Goal: Navigation & Orientation: Find specific page/section

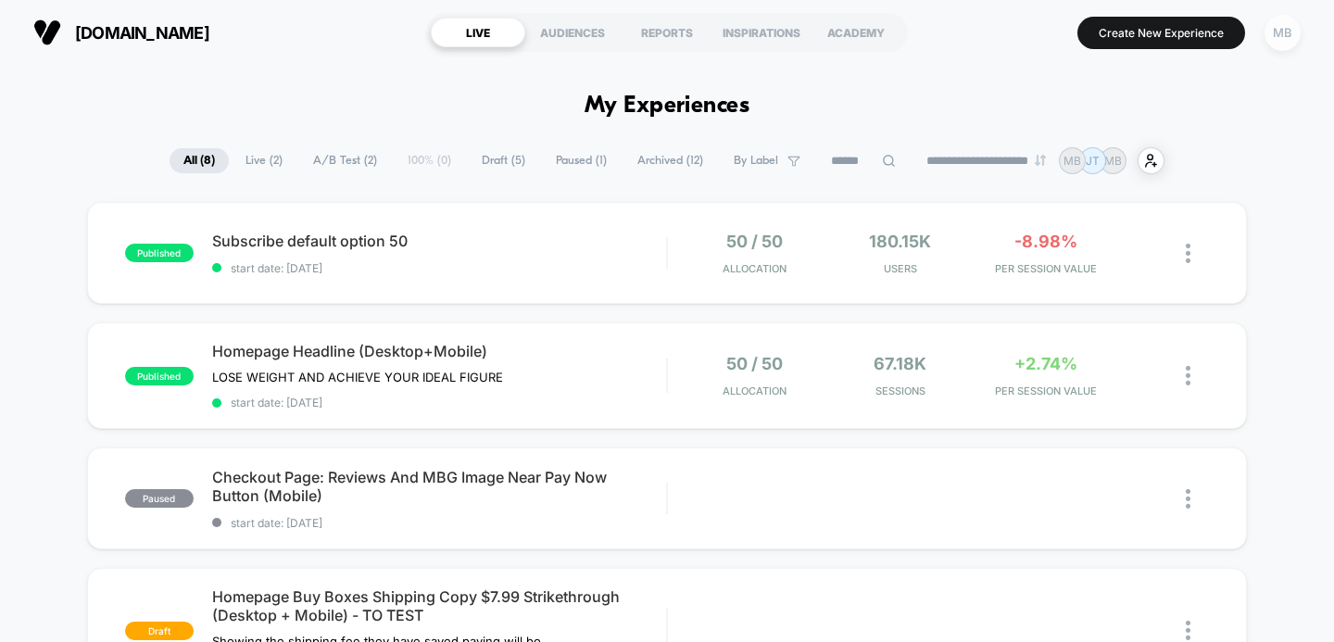
click at [1283, 32] on div "MB" at bounding box center [1282, 33] width 36 height 36
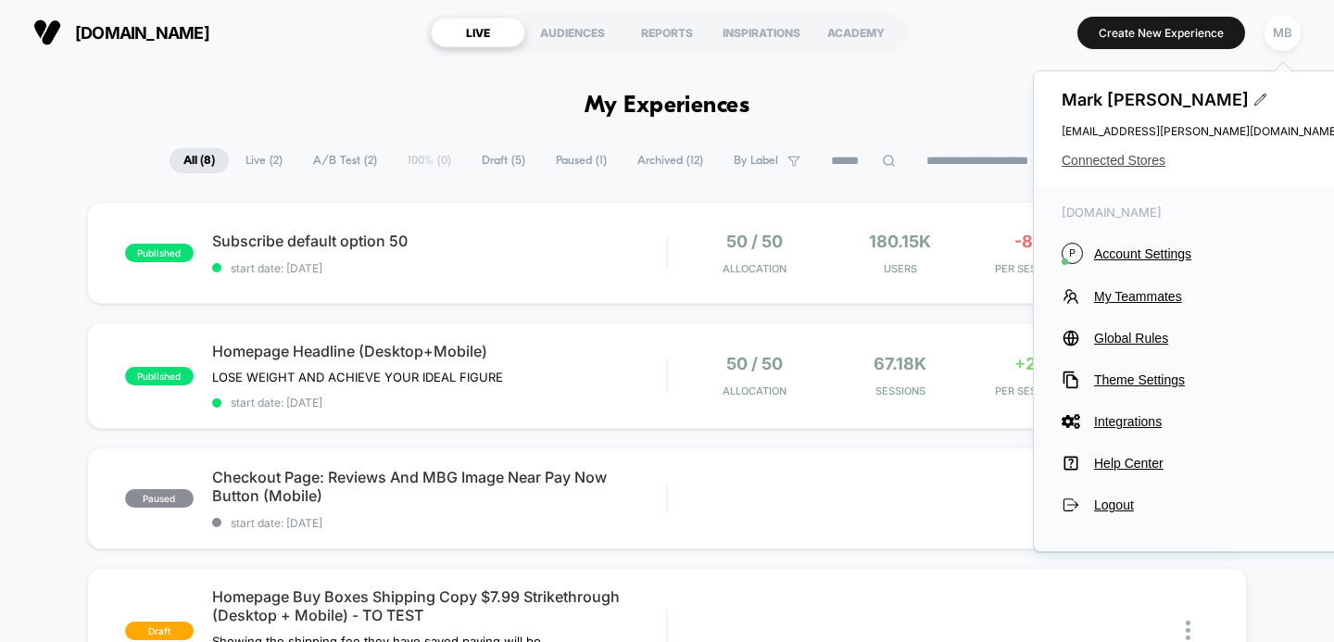
click at [1126, 158] on span "Connected Stores" at bounding box center [1200, 160] width 278 height 15
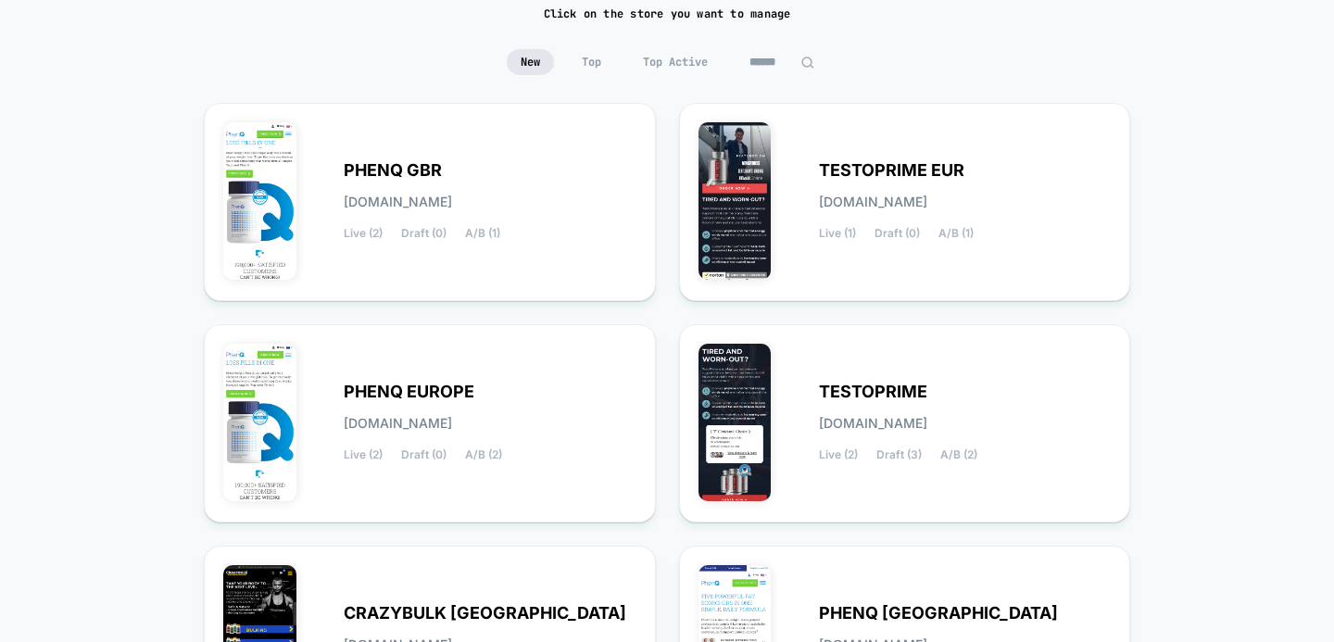
scroll to position [146, 0]
click at [435, 195] on span "[DOMAIN_NAME]" at bounding box center [398, 201] width 108 height 13
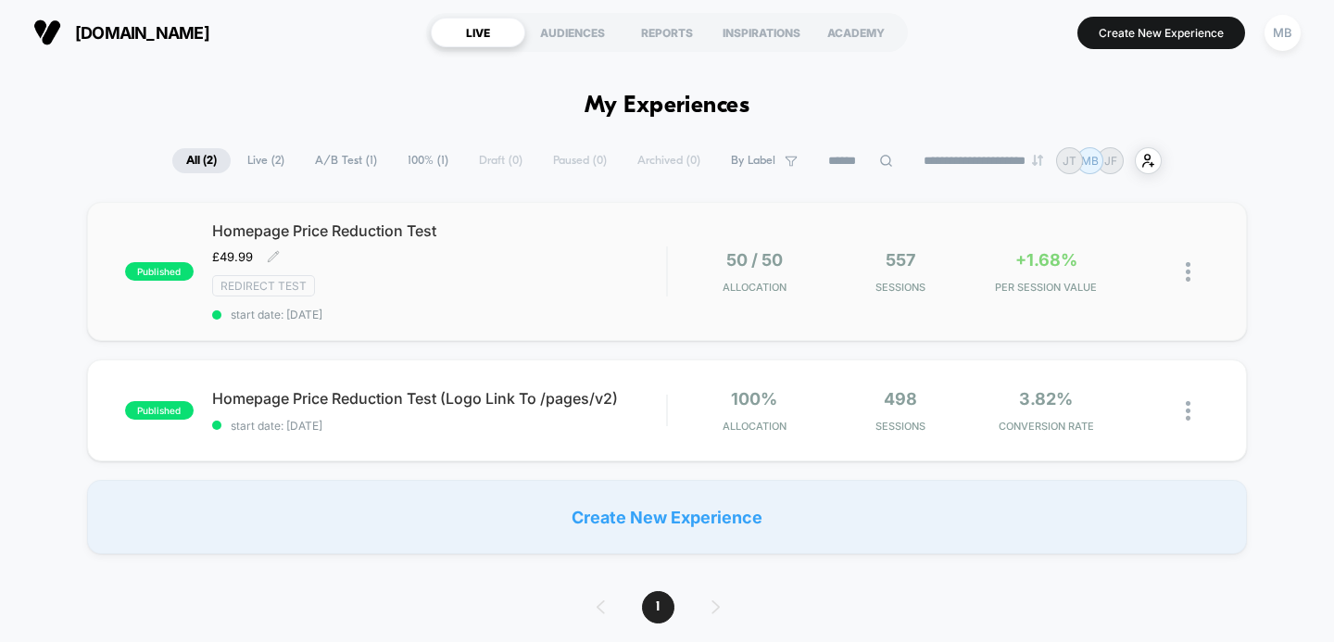
click at [379, 227] on span "Homepage Price Reduction Test" at bounding box center [439, 230] width 455 height 19
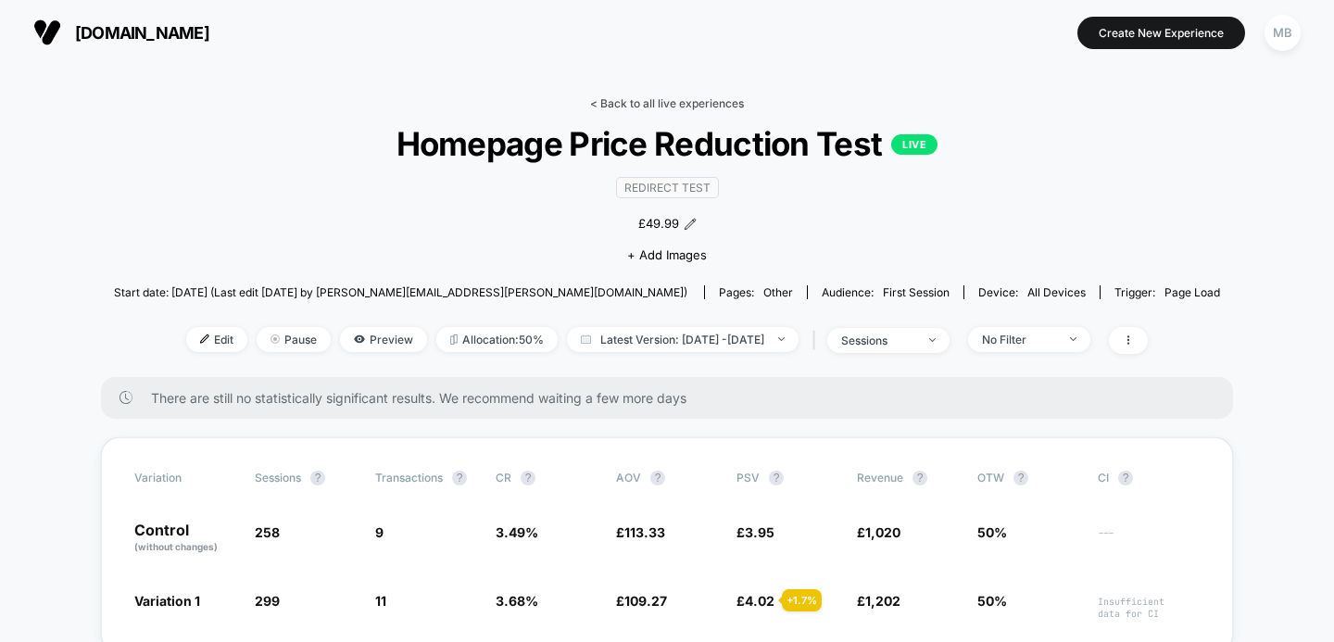
click at [669, 105] on link "< Back to all live experiences" at bounding box center [667, 103] width 154 height 14
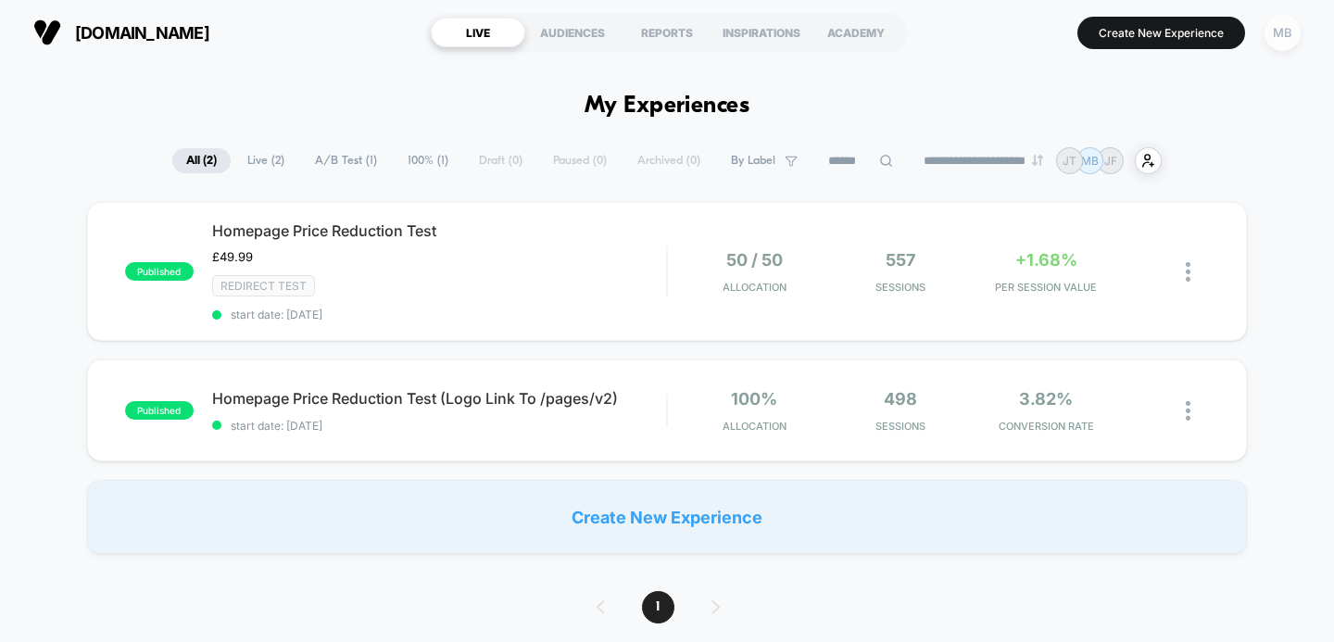
click at [1274, 31] on div "MB" at bounding box center [1282, 33] width 36 height 36
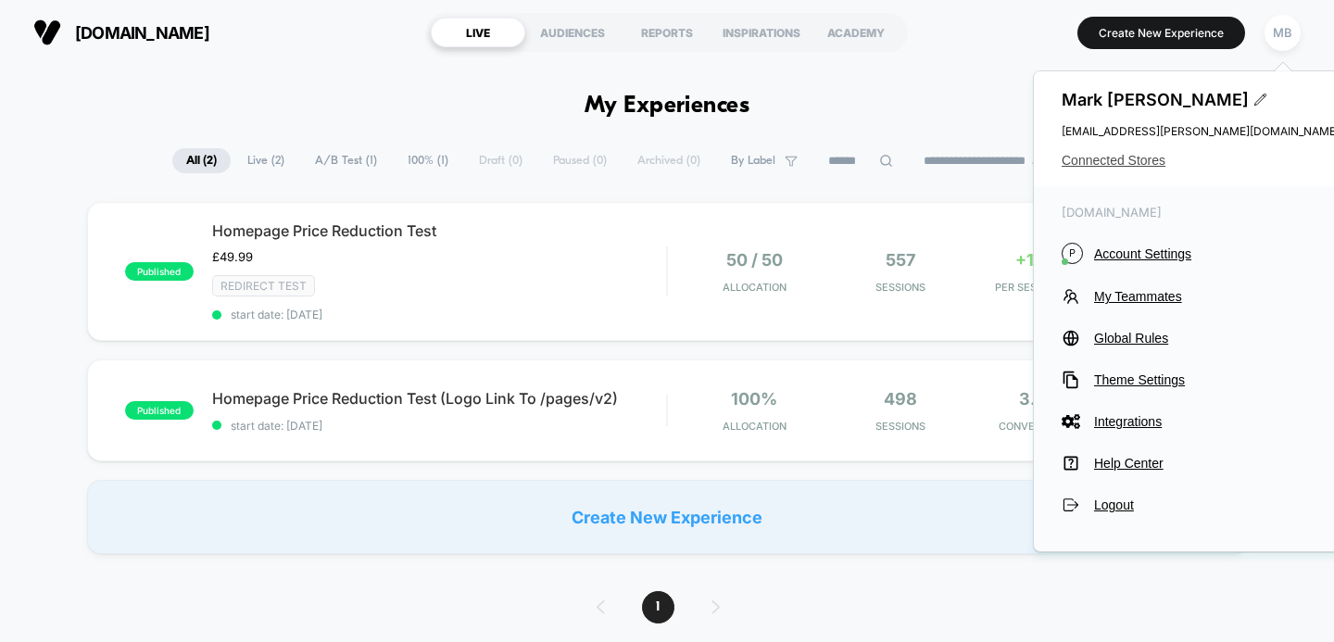
click at [1117, 161] on span "Connected Stores" at bounding box center [1200, 160] width 278 height 15
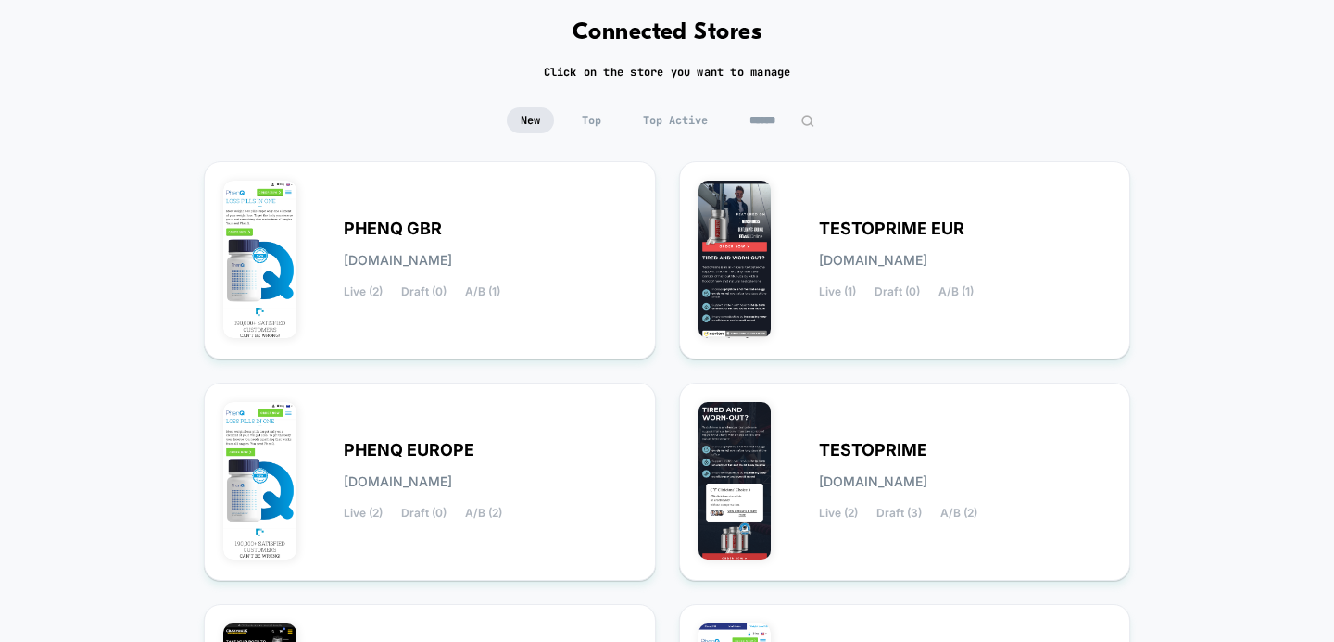
scroll to position [97, 0]
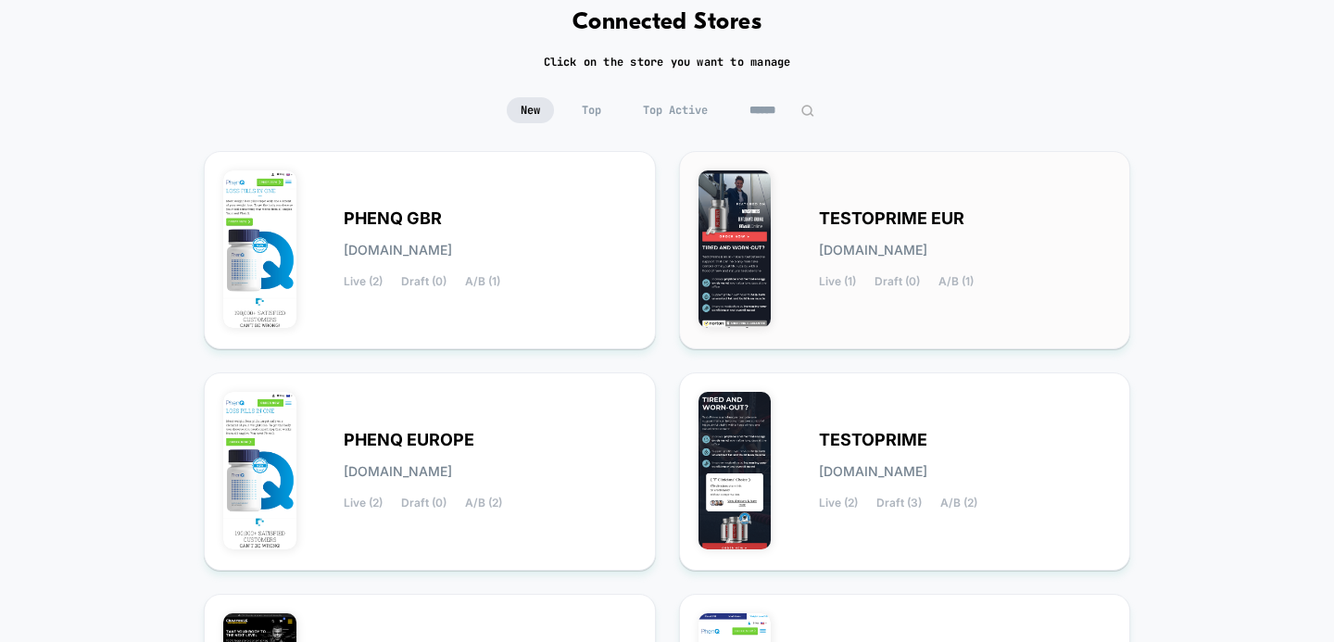
click at [885, 235] on div "TESTOPRIME EUR [DOMAIN_NAME] Live (1) Draft (0) A/B (1)" at bounding box center [965, 250] width 293 height 76
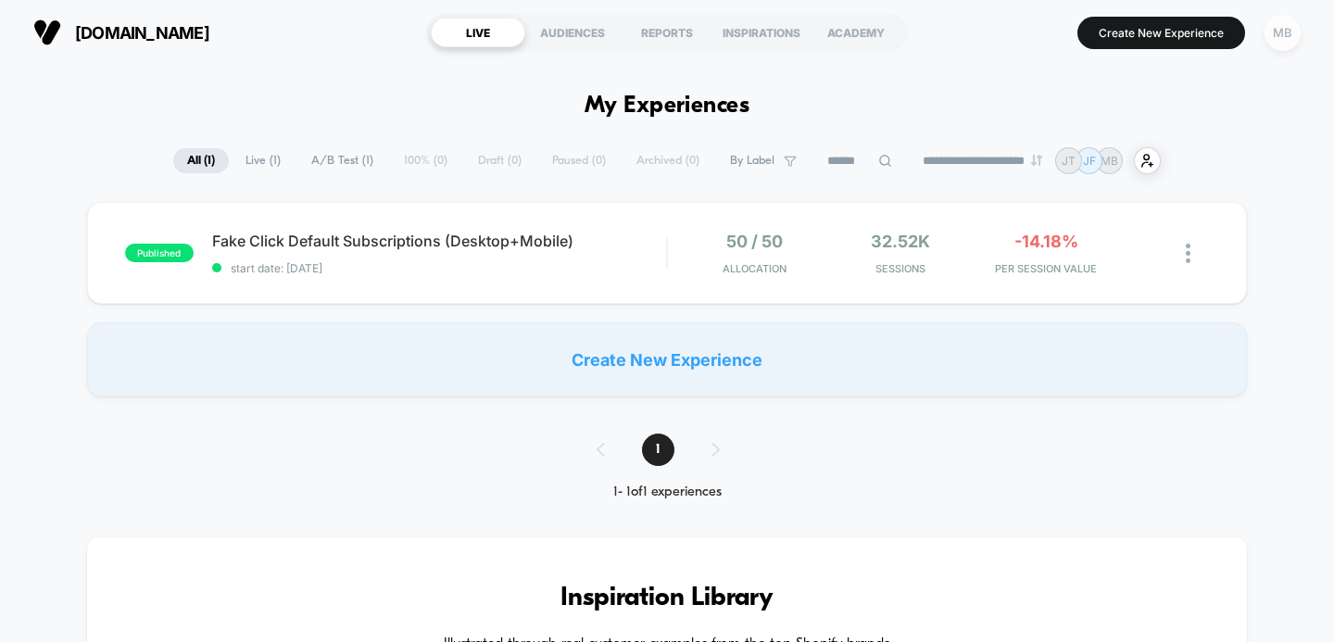
click at [1277, 42] on div "MB" at bounding box center [1282, 33] width 36 height 36
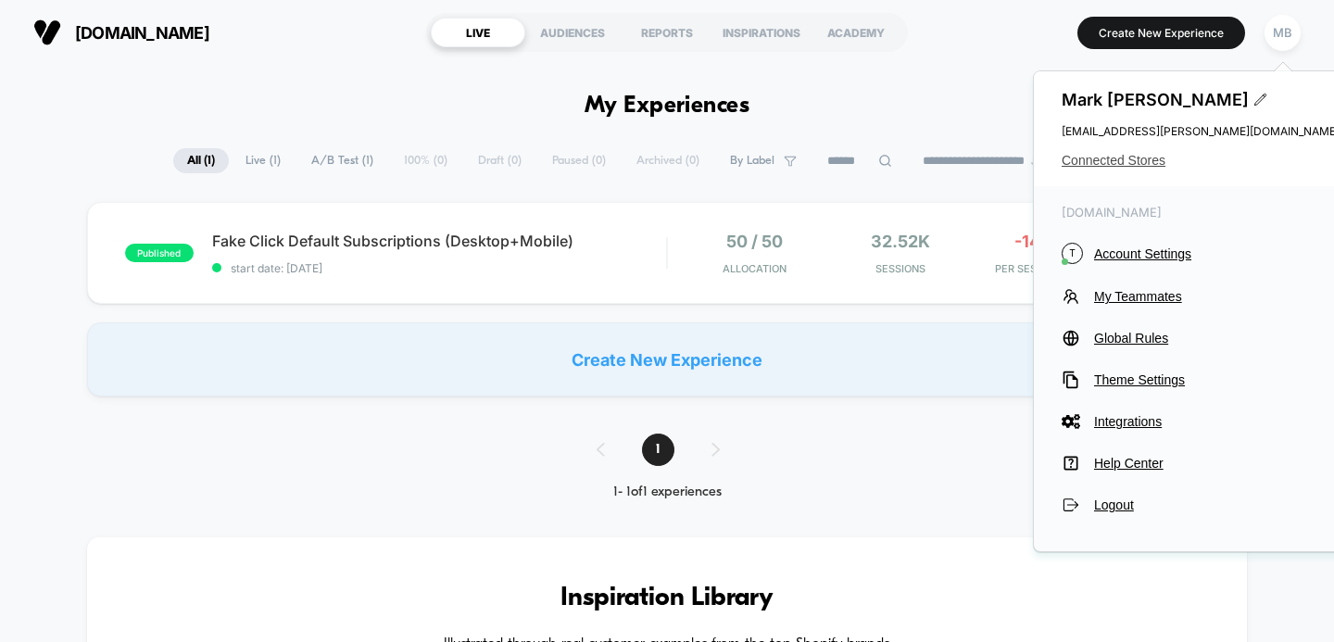
click at [1136, 162] on span "Connected Stores" at bounding box center [1200, 160] width 278 height 15
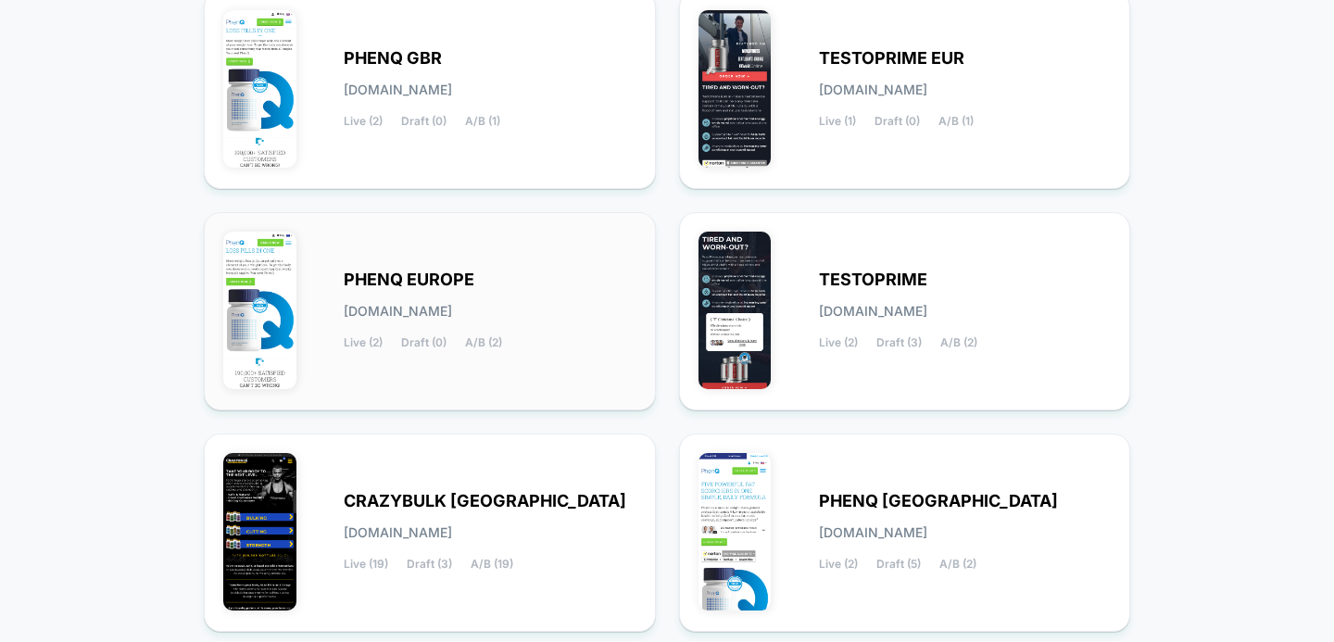
click at [448, 274] on span "PHENQ EUROPE" at bounding box center [409, 279] width 131 height 13
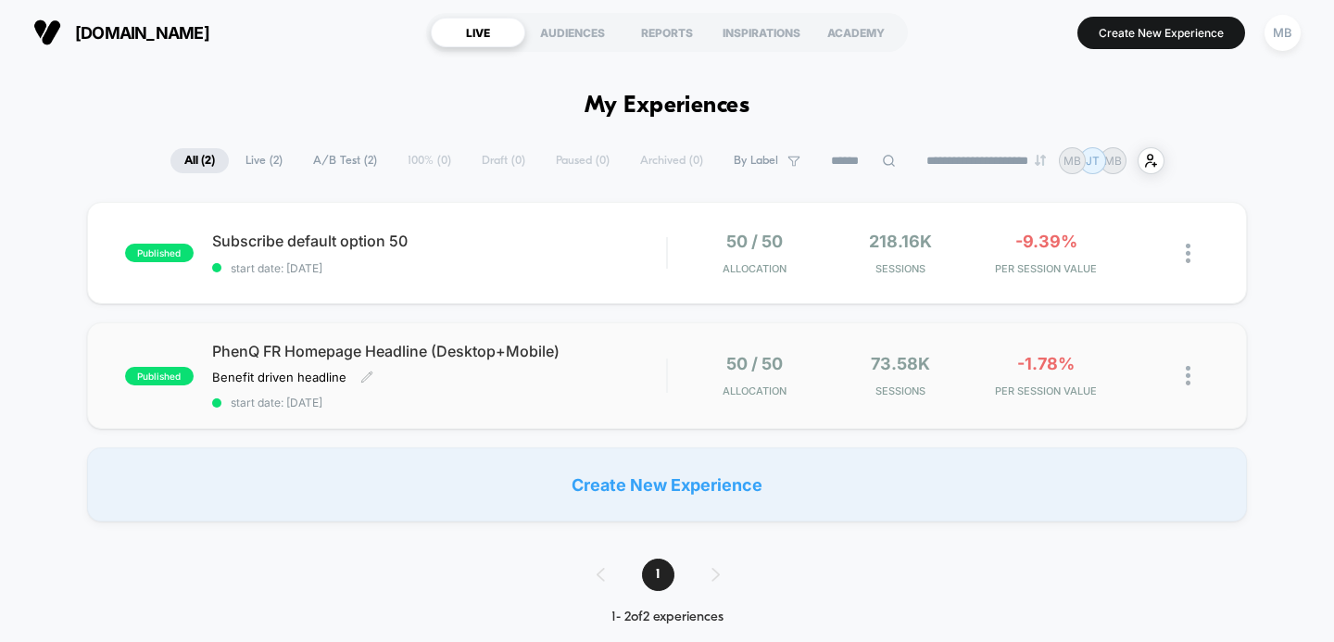
click at [384, 350] on span "PhenQ FR Homepage Headline (Desktop+Mobile)" at bounding box center [439, 351] width 455 height 19
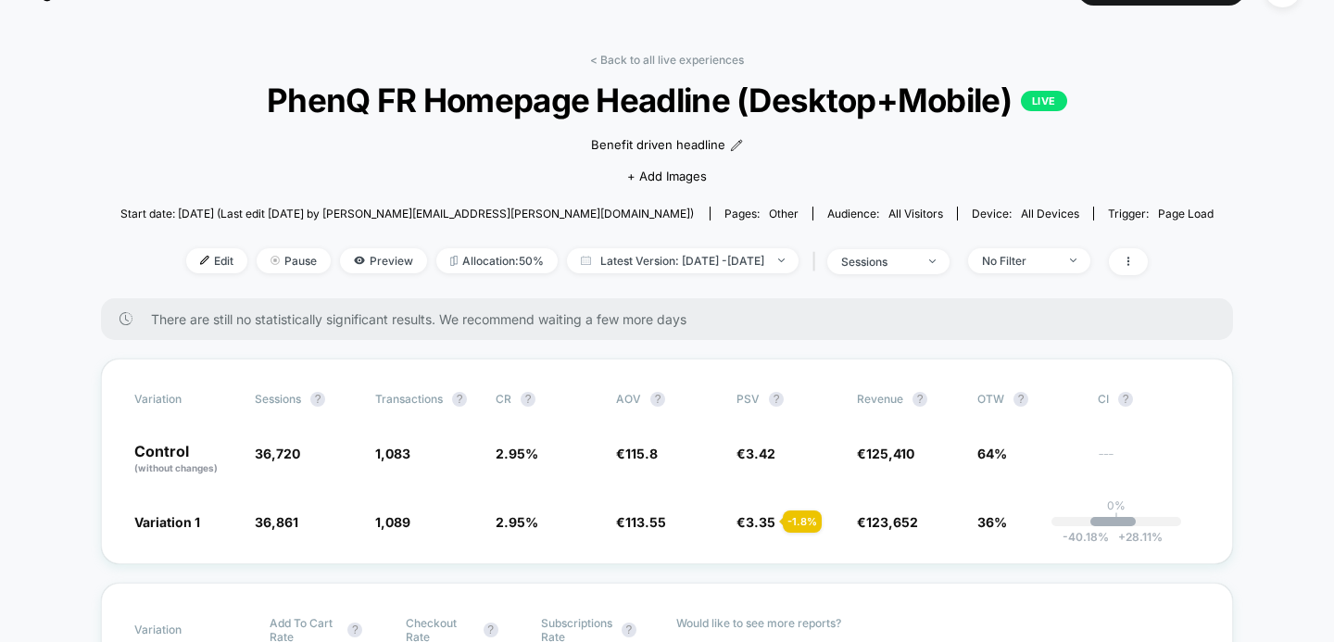
scroll to position [46, 0]
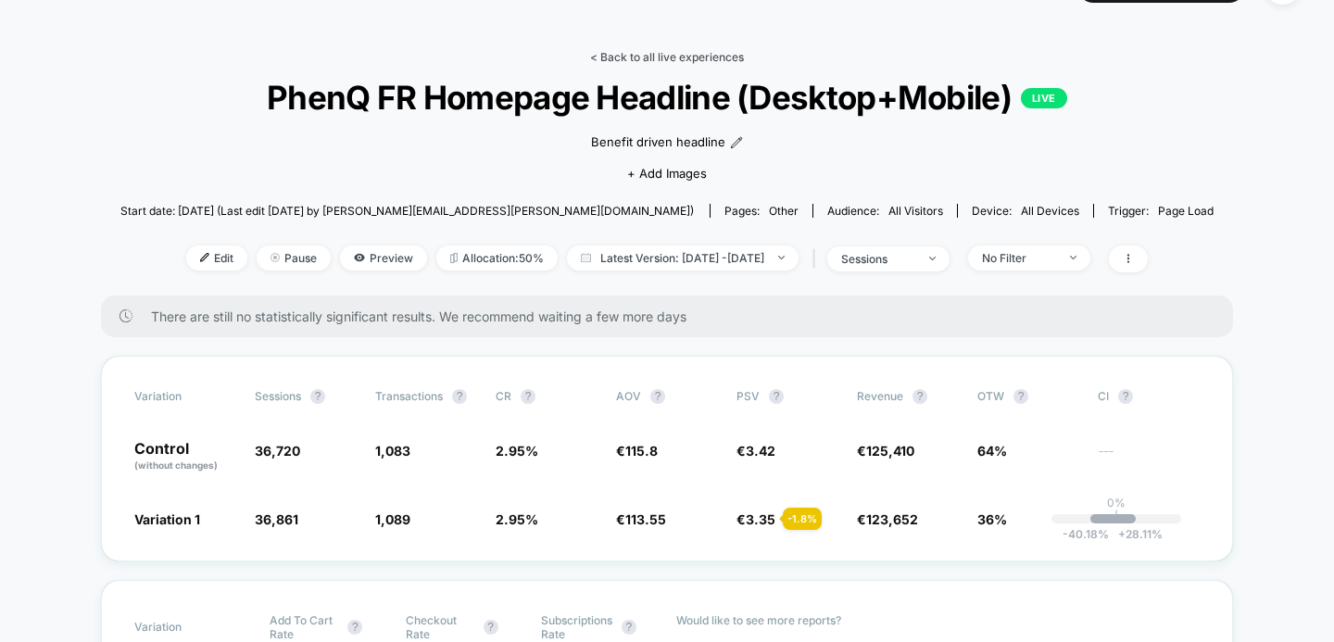
click at [655, 55] on link "< Back to all live experiences" at bounding box center [667, 57] width 154 height 14
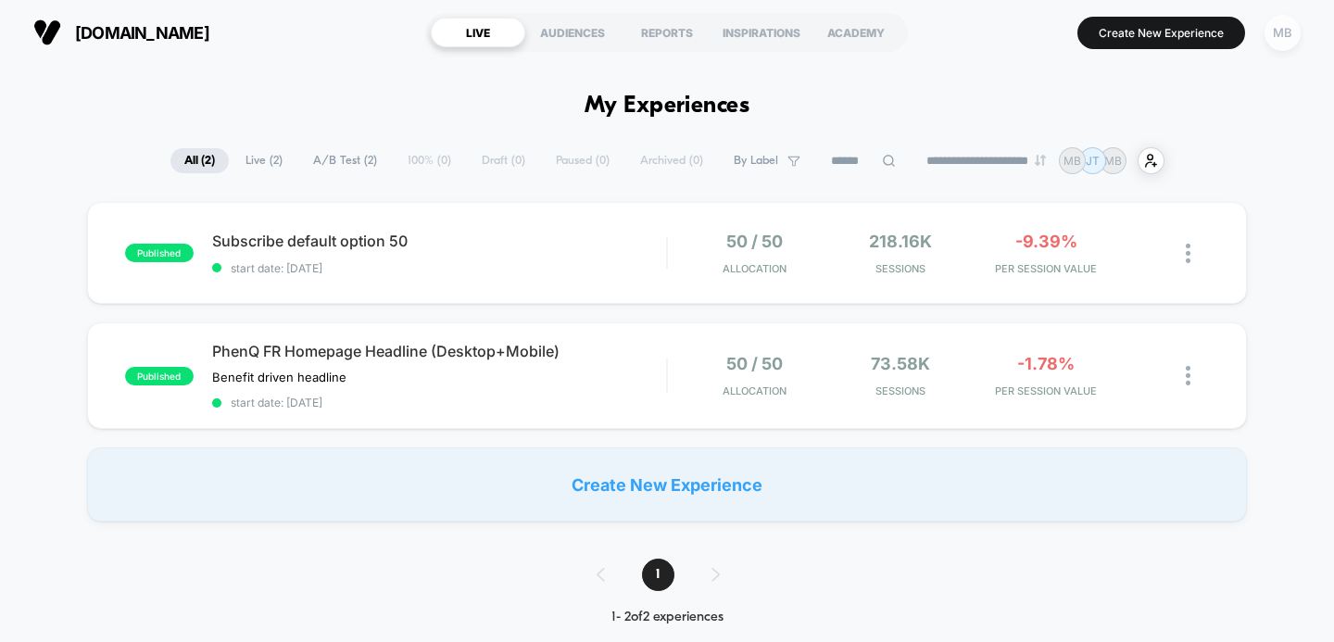
click at [1277, 38] on div "MB" at bounding box center [1282, 33] width 36 height 36
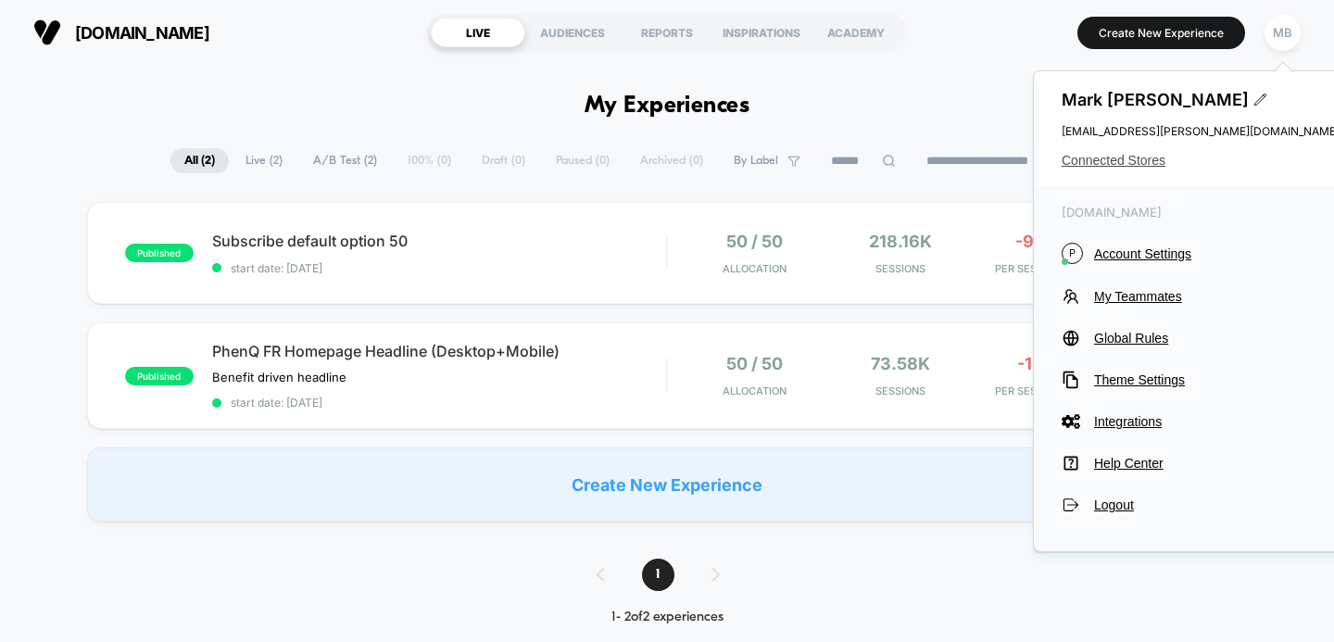
click at [1127, 160] on span "Connected Stores" at bounding box center [1200, 160] width 278 height 15
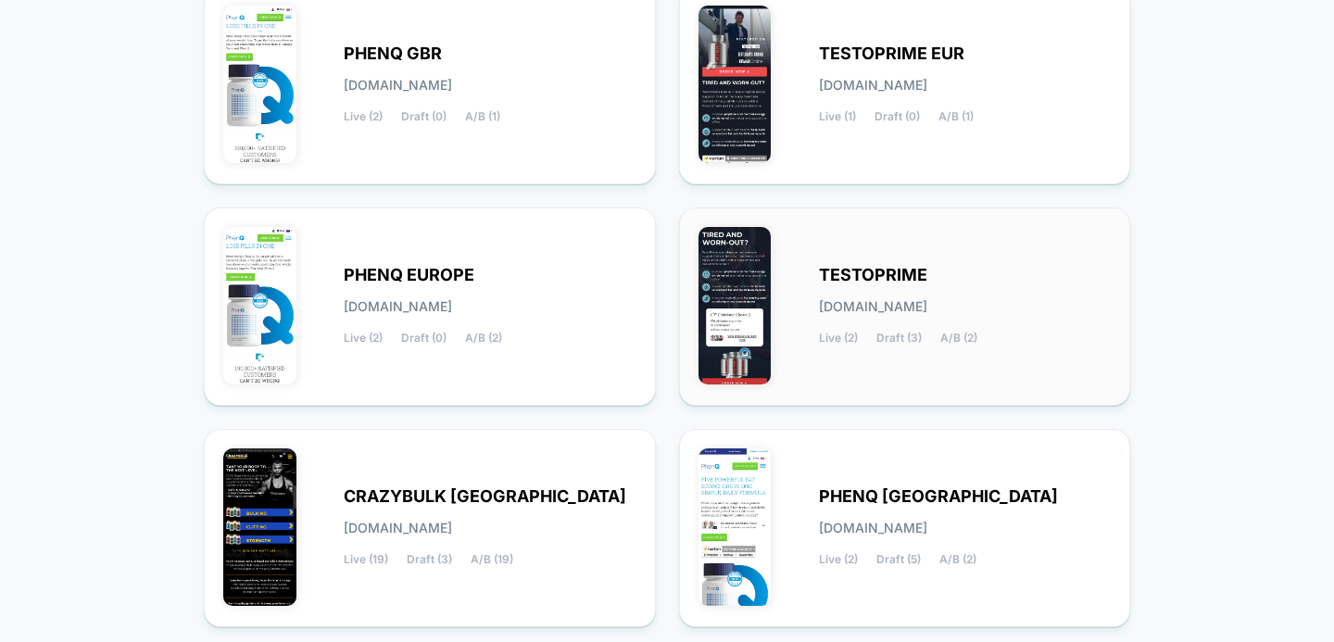
click at [883, 282] on span "TESTOPRIME" at bounding box center [873, 275] width 108 height 13
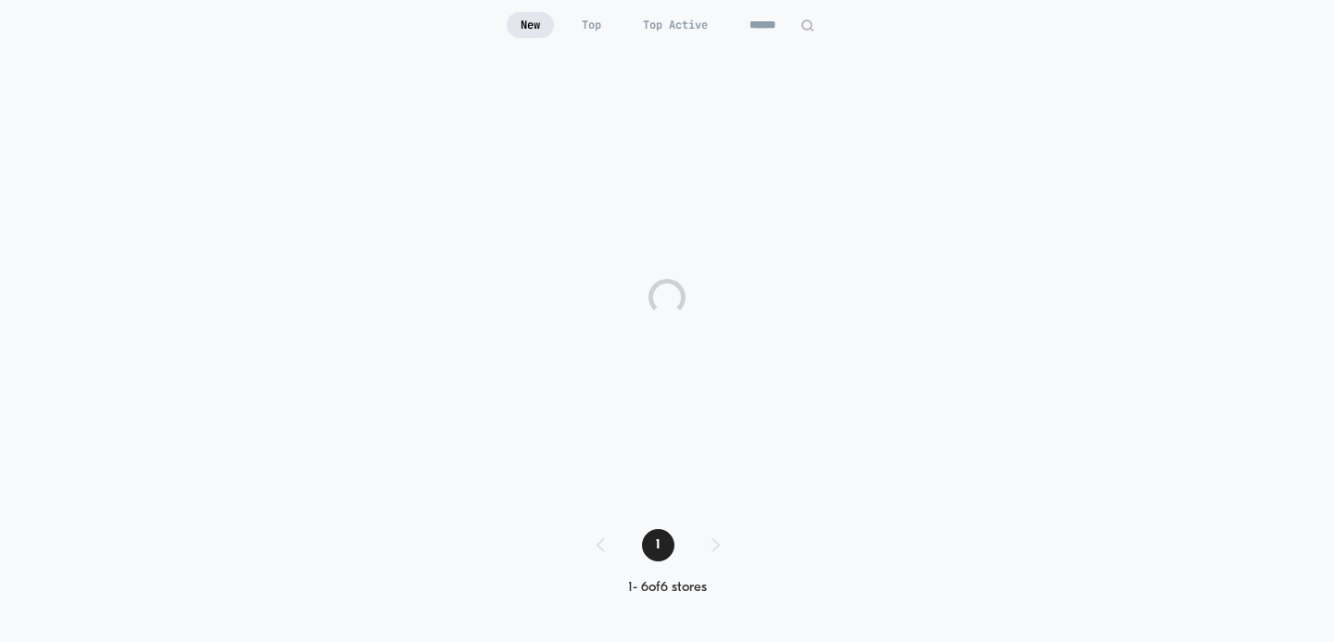
scroll to position [182, 0]
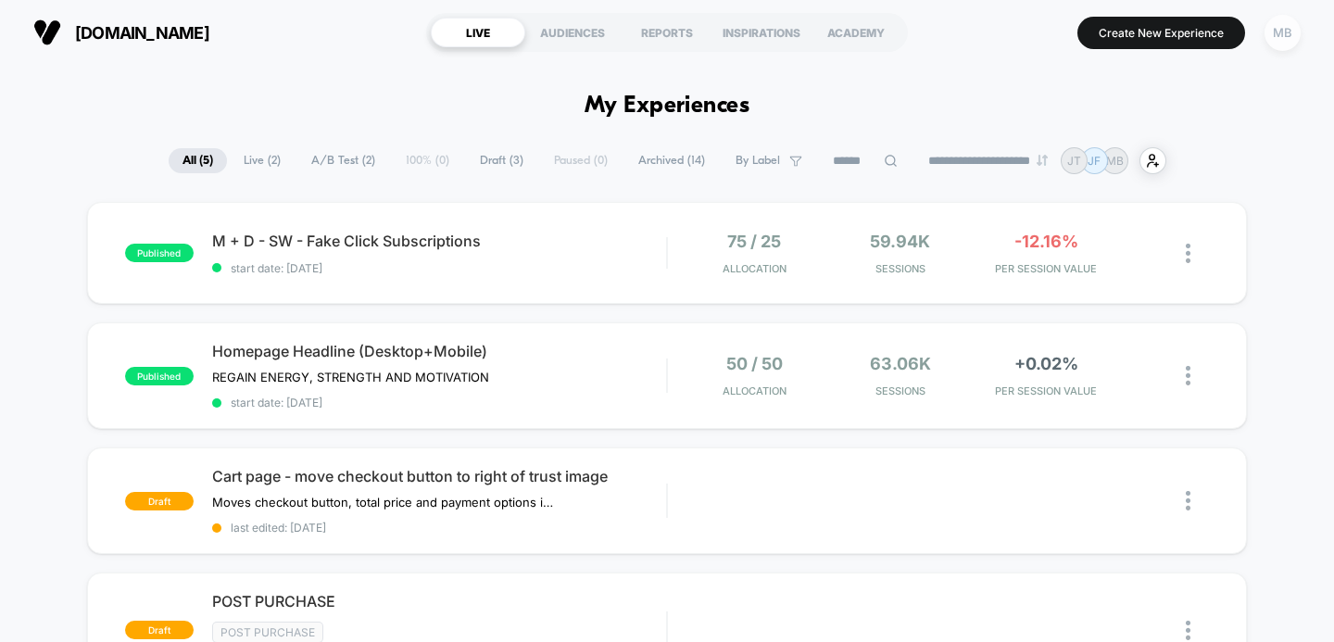
click at [1282, 41] on div "MB" at bounding box center [1282, 33] width 36 height 36
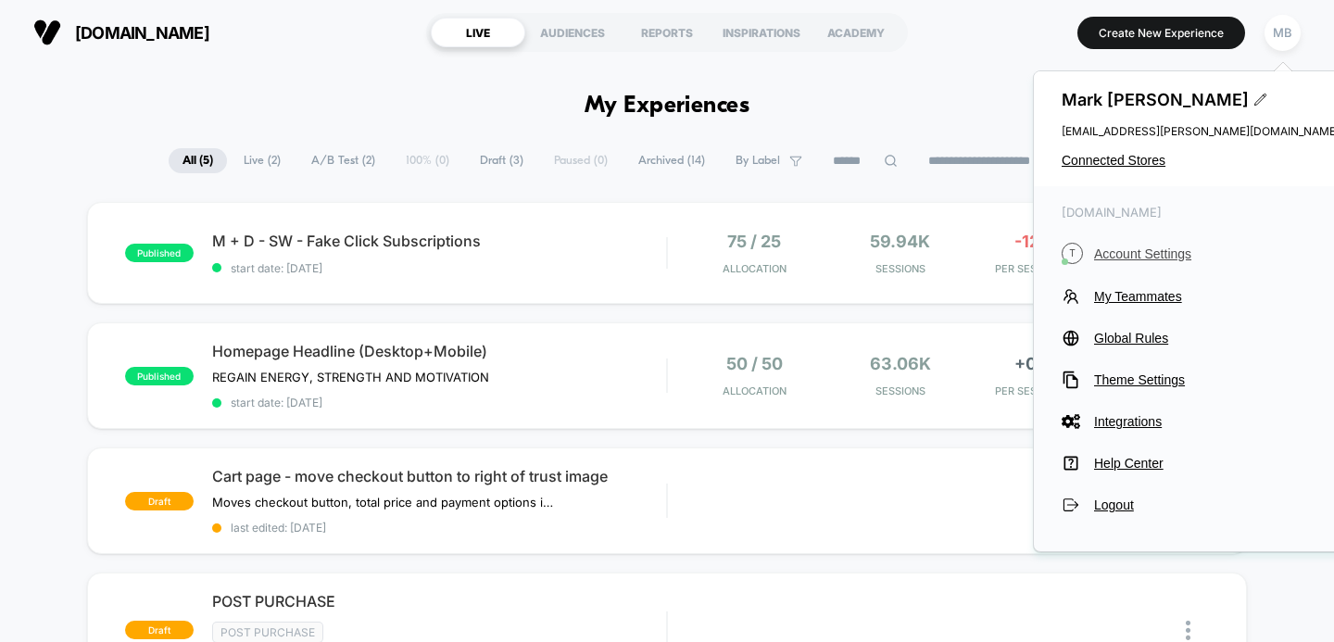
click at [1152, 257] on span "Account Settings" at bounding box center [1216, 253] width 245 height 15
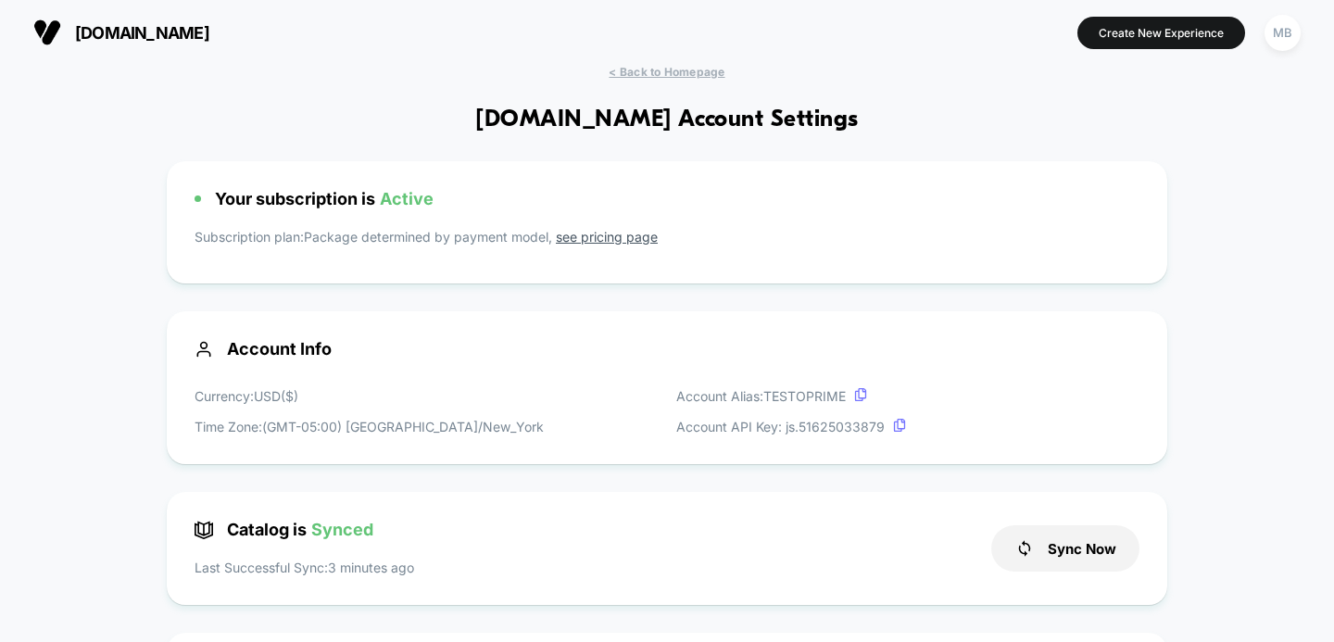
scroll to position [250, 0]
click at [1287, 35] on div "MB" at bounding box center [1282, 33] width 36 height 36
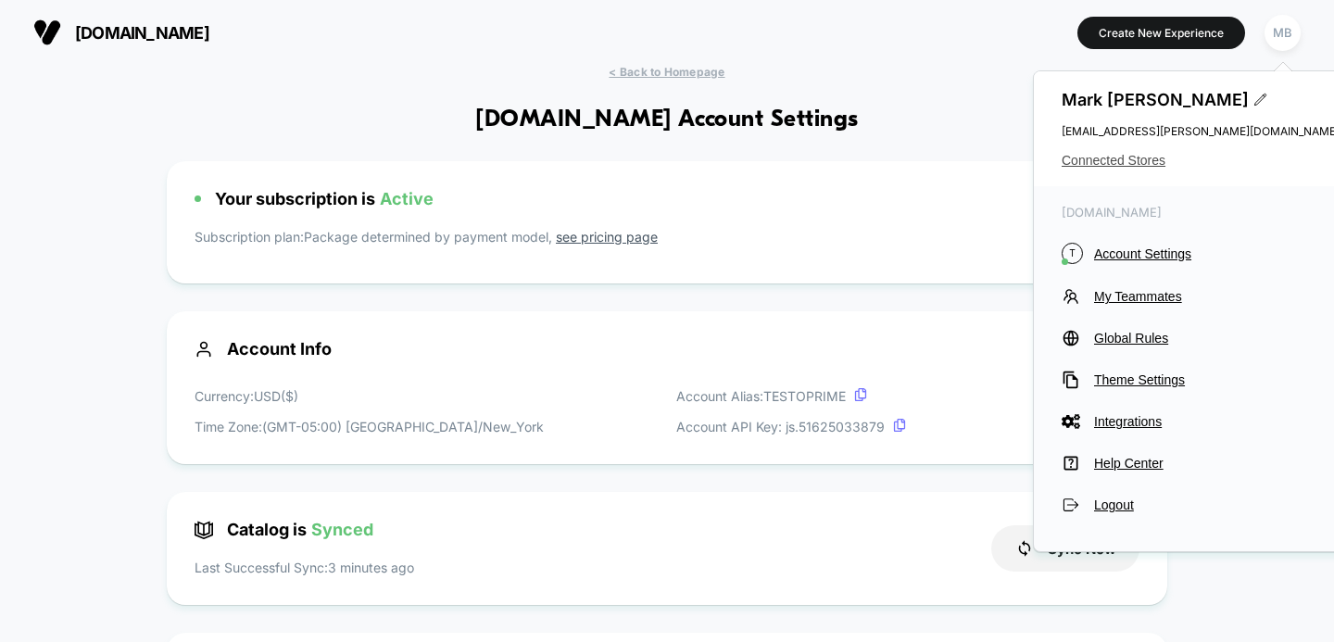
click at [1129, 159] on span "Connected Stores" at bounding box center [1200, 160] width 278 height 15
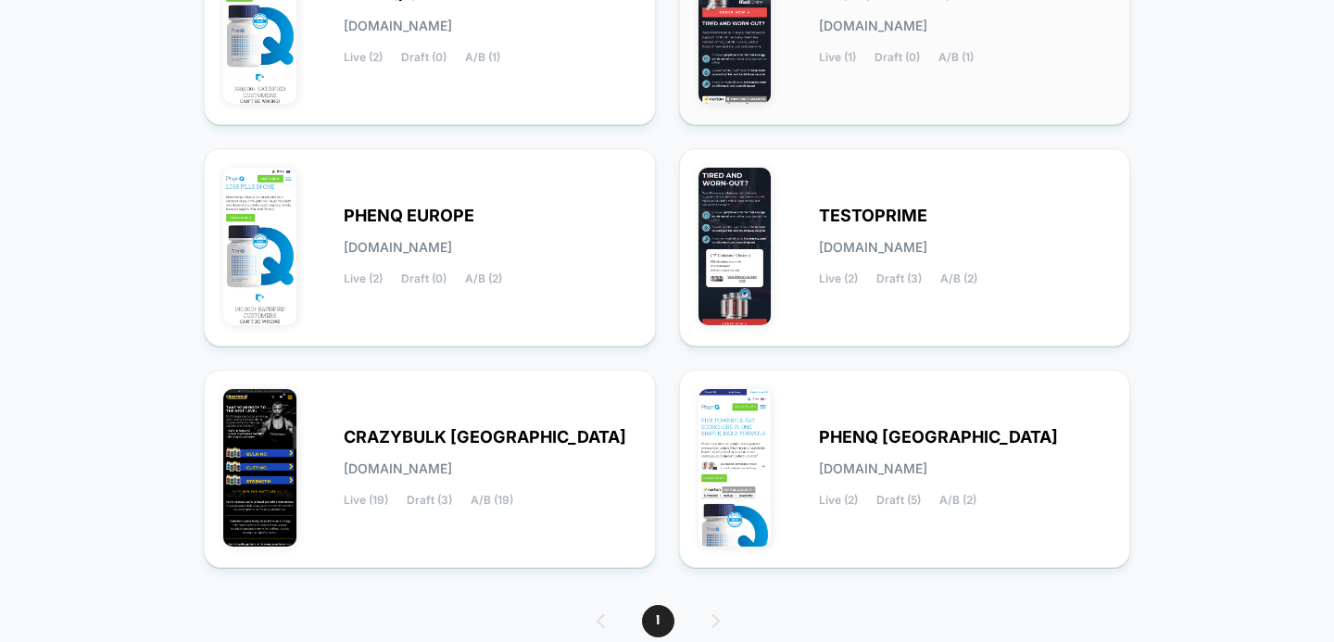
scroll to position [397, 0]
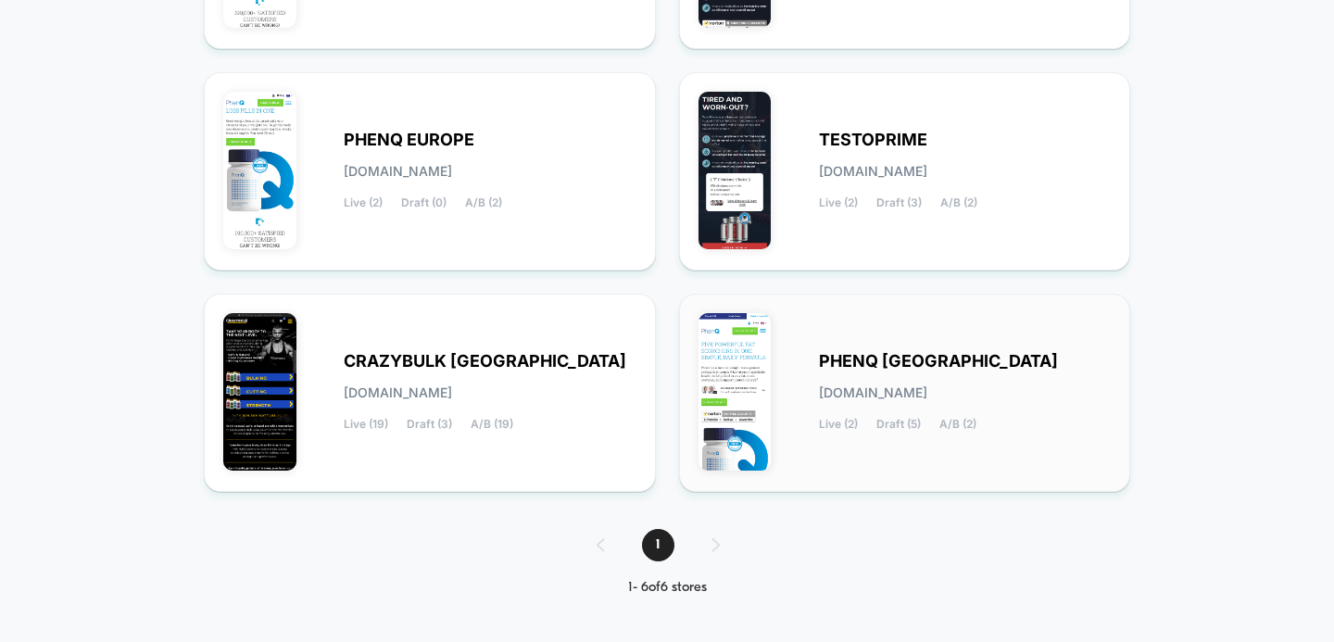
click at [855, 367] on span "PHENQ [GEOGRAPHIC_DATA]" at bounding box center [938, 361] width 239 height 13
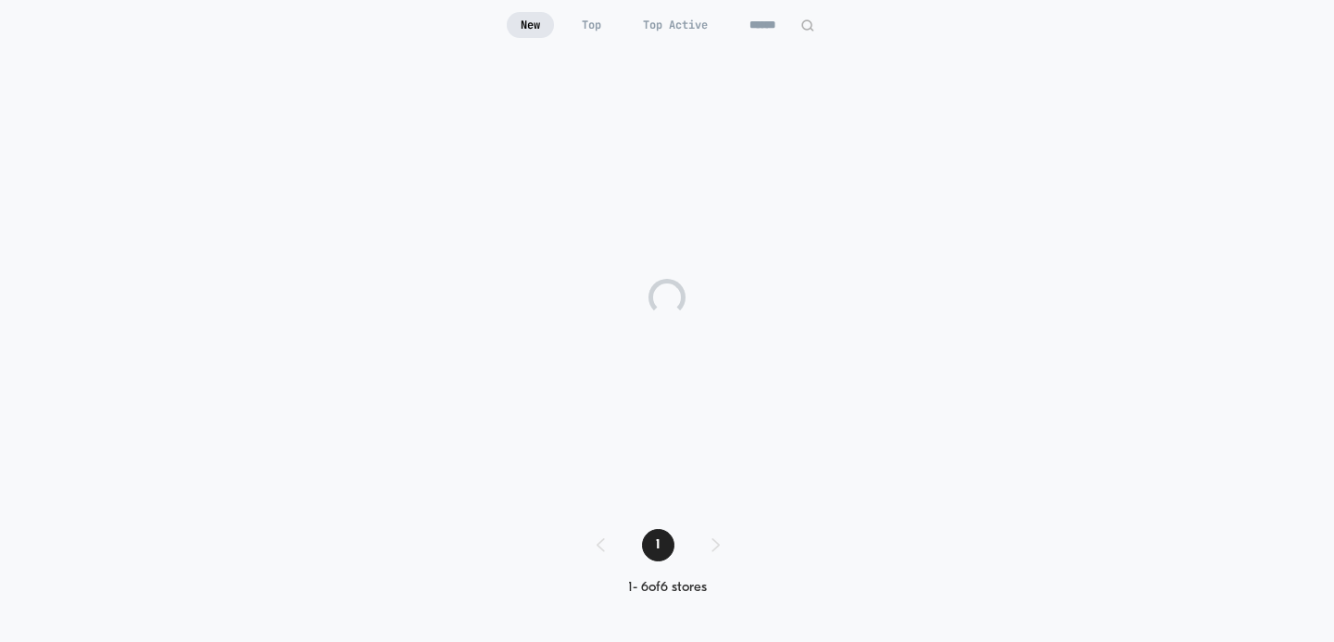
scroll to position [182, 0]
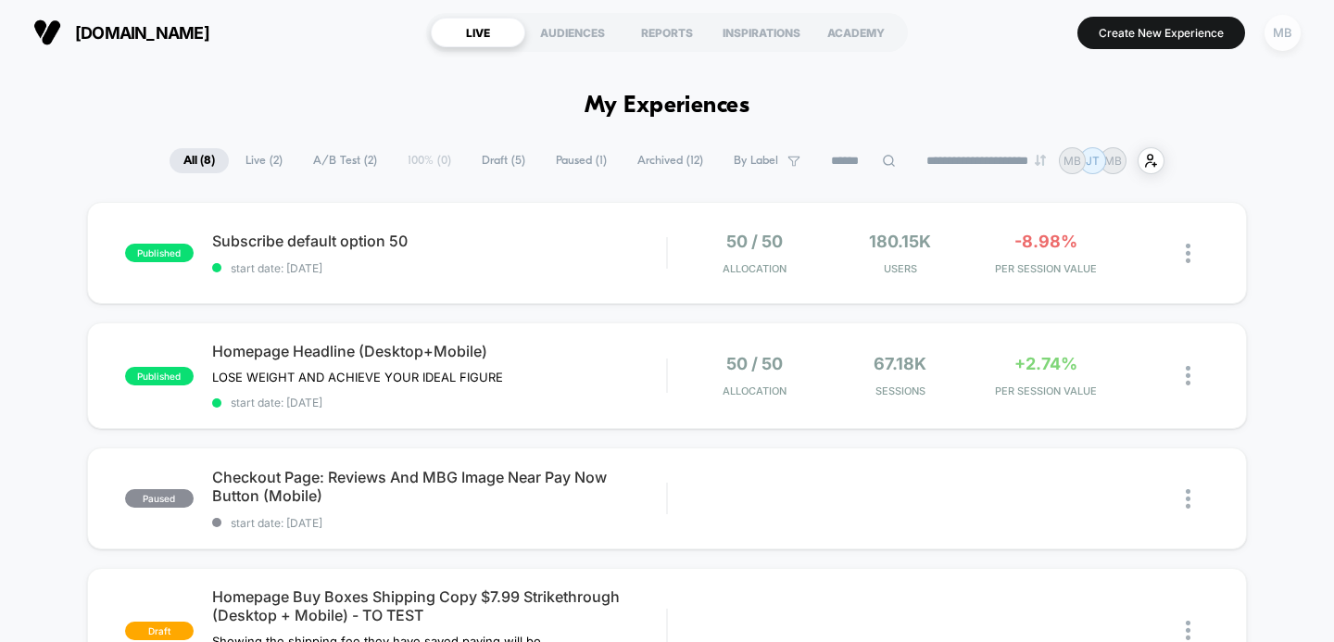
click at [1280, 32] on div "MB" at bounding box center [1282, 33] width 36 height 36
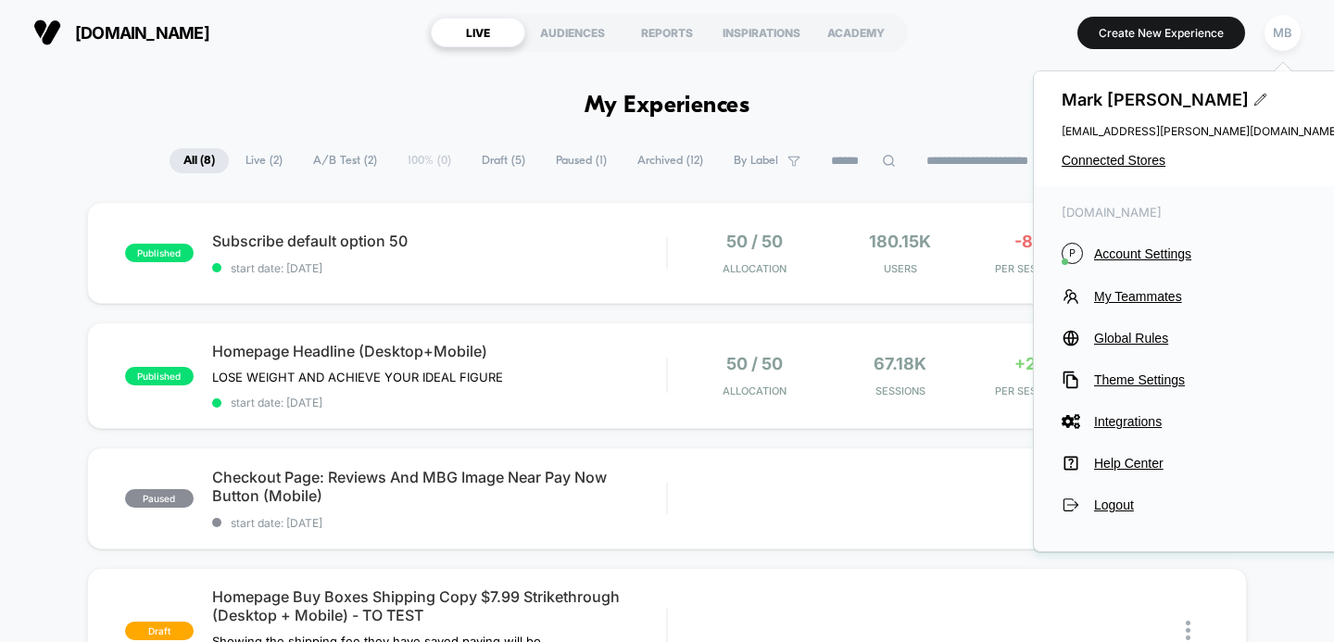
click at [1143, 150] on div "[PERSON_NAME] [PERSON_NAME][EMAIL_ADDRESS][PERSON_NAME][DOMAIN_NAME] Connected …" at bounding box center [1200, 128] width 333 height 115
click at [1128, 163] on span "Connected Stores" at bounding box center [1200, 160] width 278 height 15
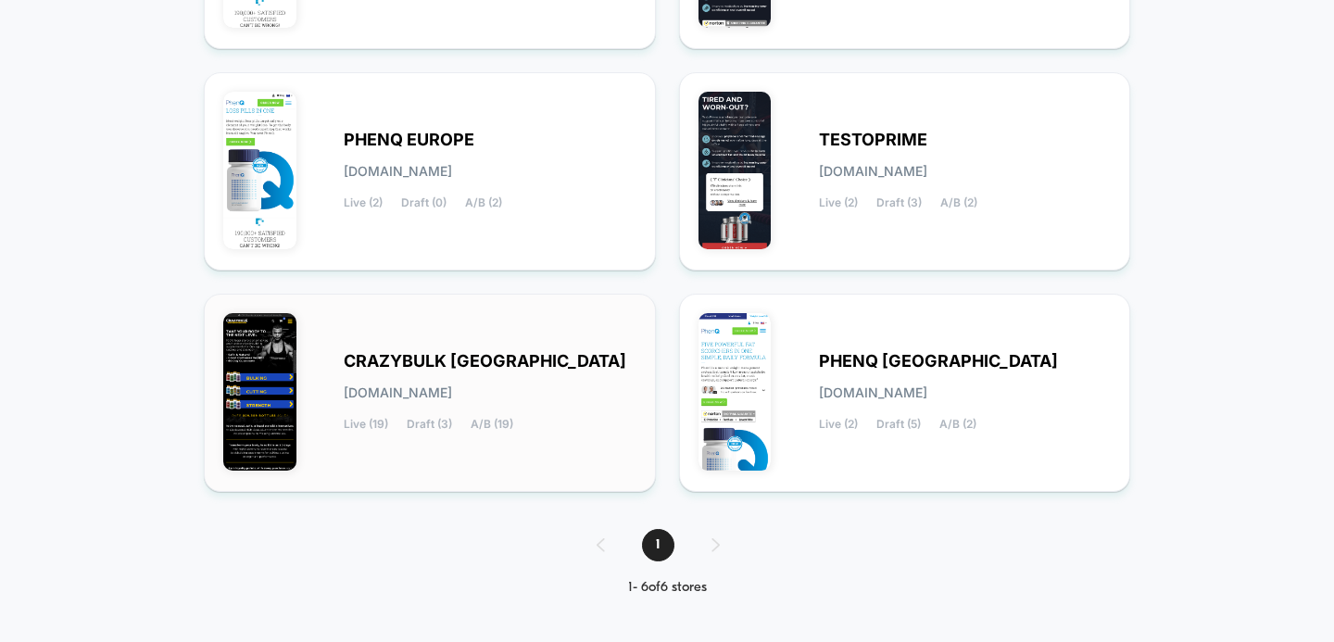
click at [414, 370] on div "CRAZYBULK USA [DOMAIN_NAME] Live (19) Draft (3) A/B (19)" at bounding box center [490, 393] width 293 height 76
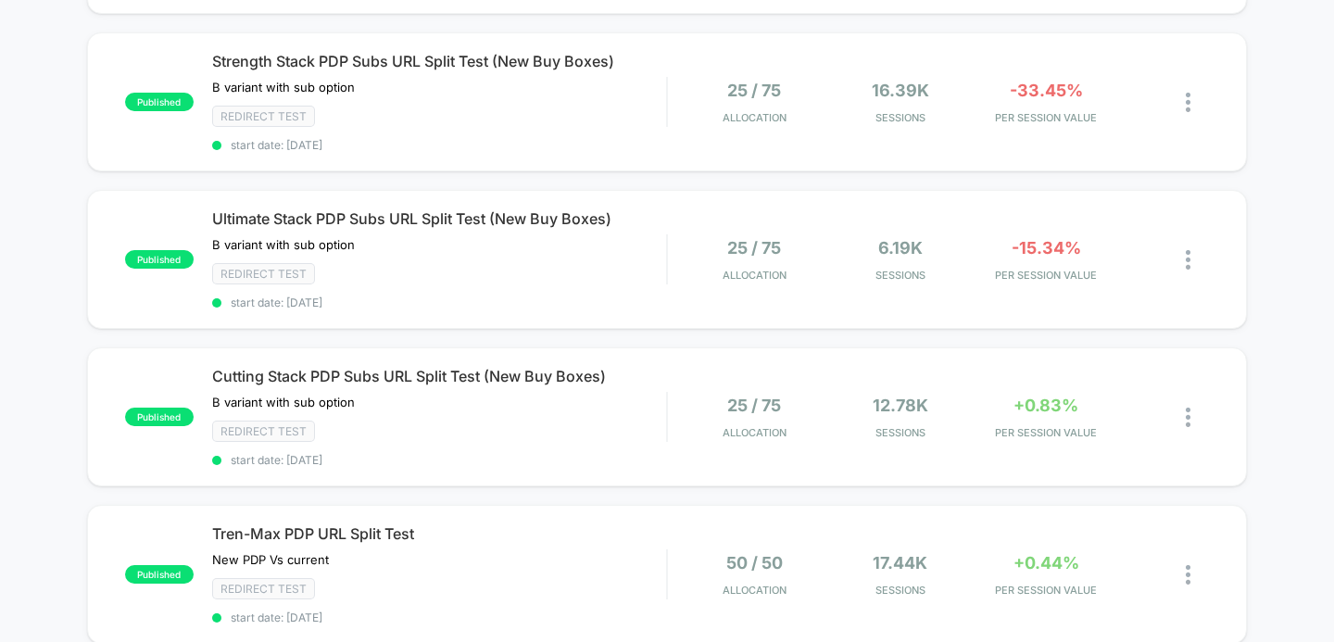
scroll to position [453, 0]
click at [339, 372] on span "Cutting Stack PDP Subs URL Split Test (New Buy Boxes)" at bounding box center [439, 375] width 455 height 19
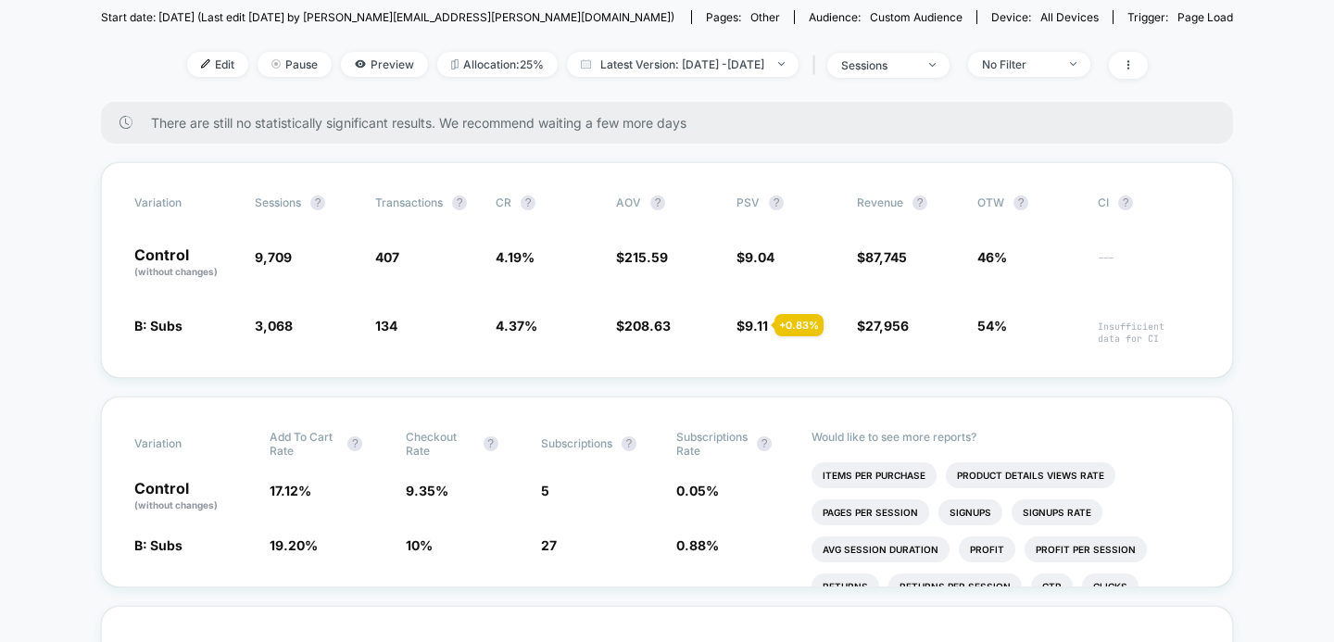
scroll to position [277, 0]
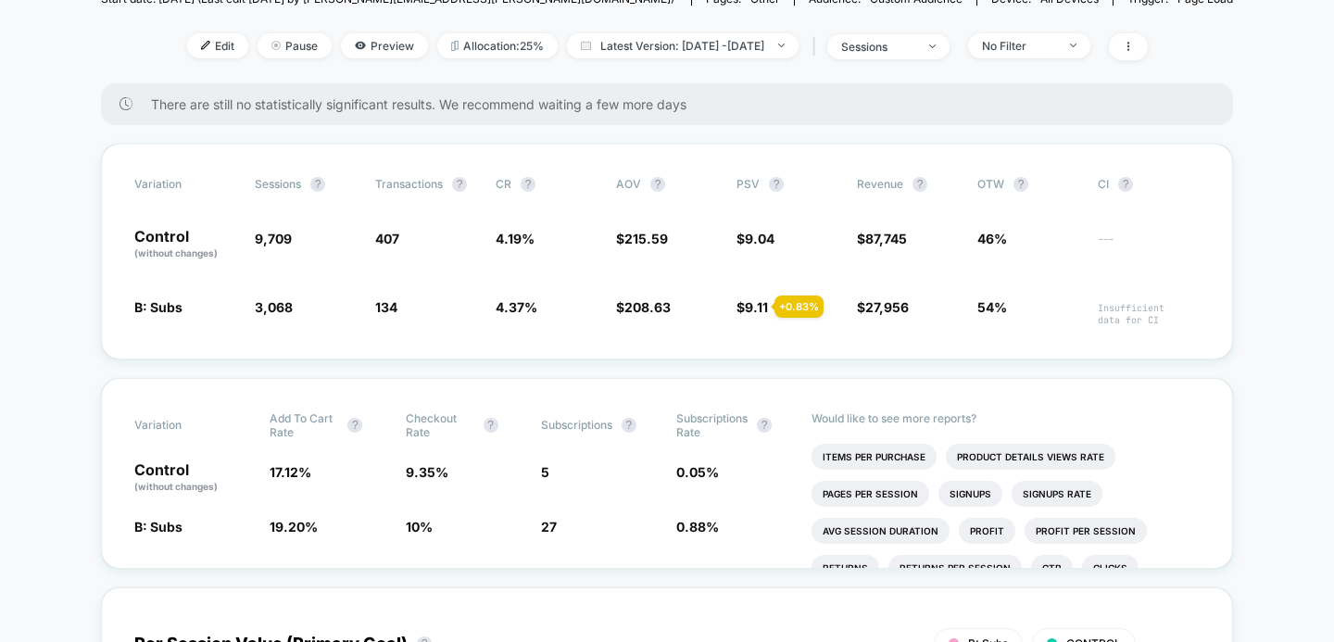
scroll to position [0, 0]
